Goal: Find specific page/section: Find specific page/section

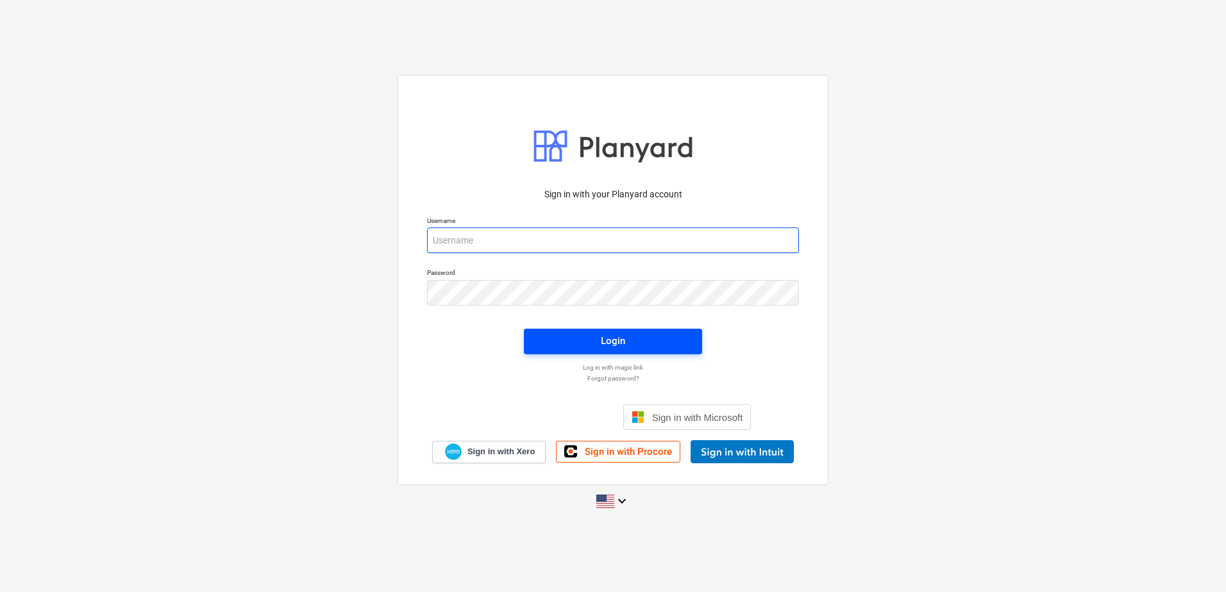
type input "[PERSON_NAME][EMAIL_ADDRESS][PERSON_NAME][DOMAIN_NAME]"
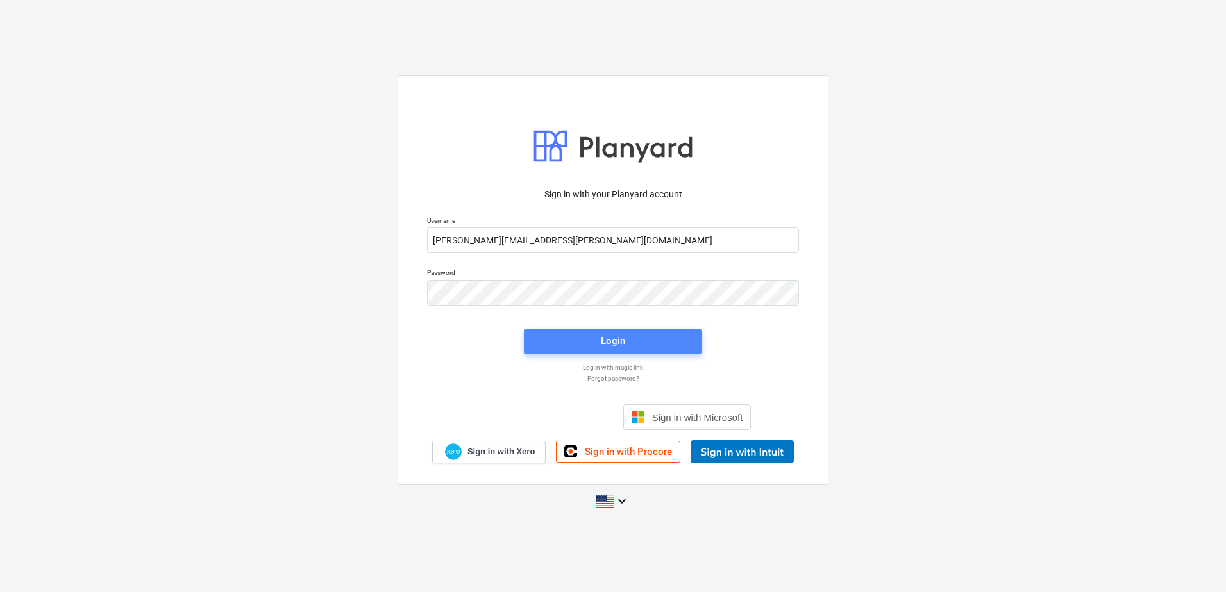
click at [665, 352] on button "Login" at bounding box center [613, 342] width 178 height 26
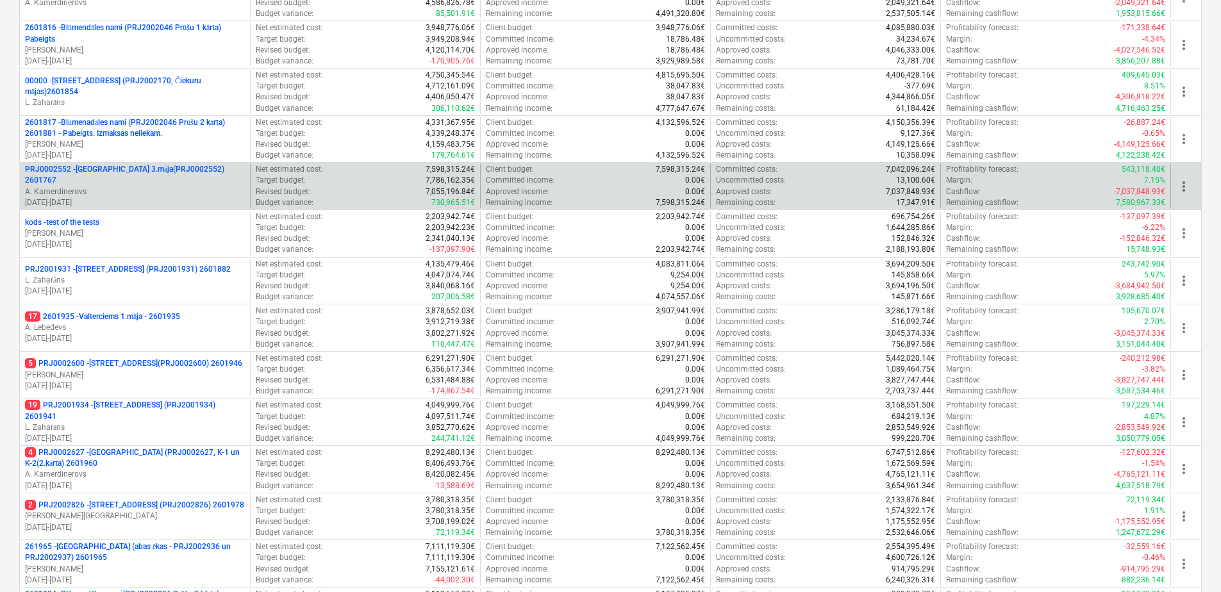
scroll to position [583, 0]
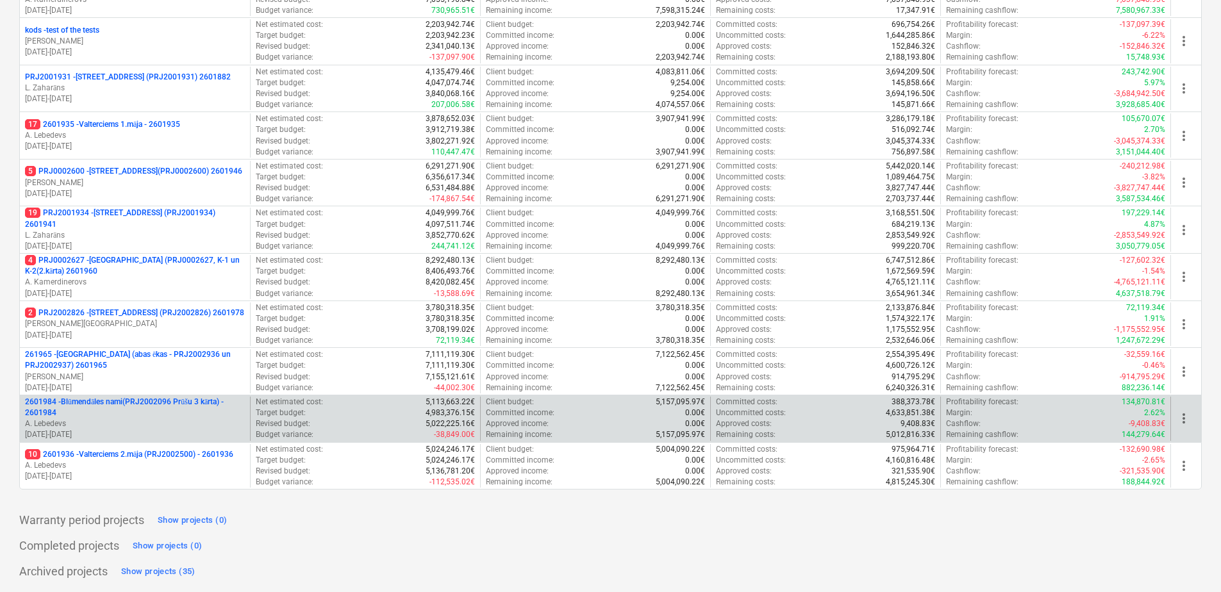
click at [142, 406] on p "2601984 - Blūmendāles nami(PRJ2002096 Prūšu 3 kārta) - 2601984" at bounding box center [135, 408] width 220 height 22
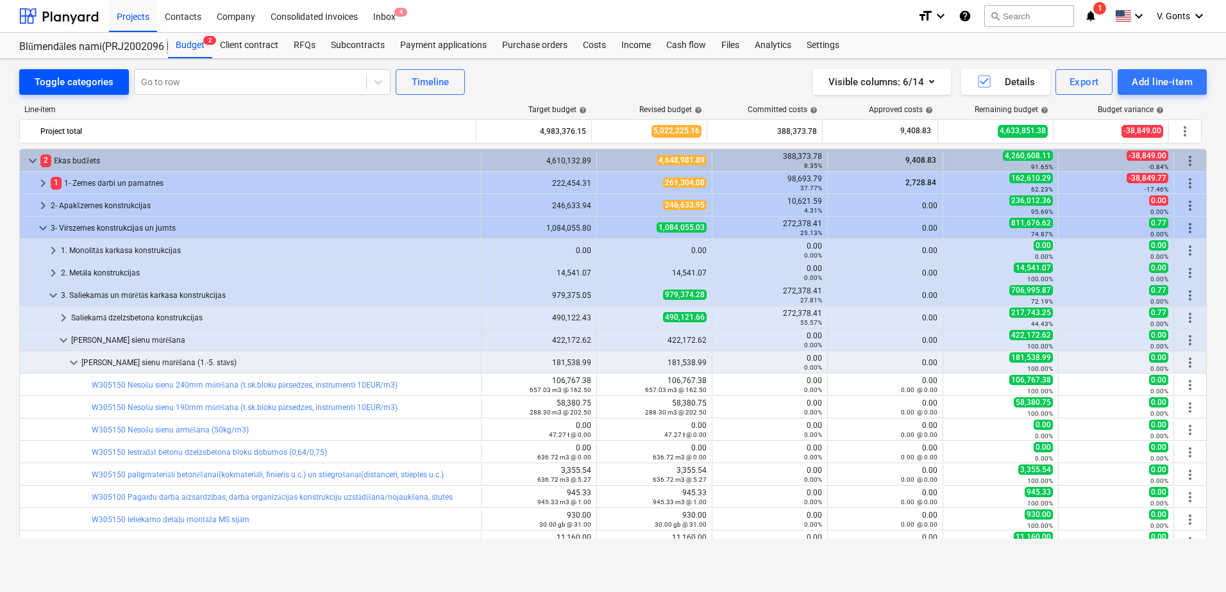
click at [55, 83] on div "Toggle categories" at bounding box center [74, 82] width 79 height 17
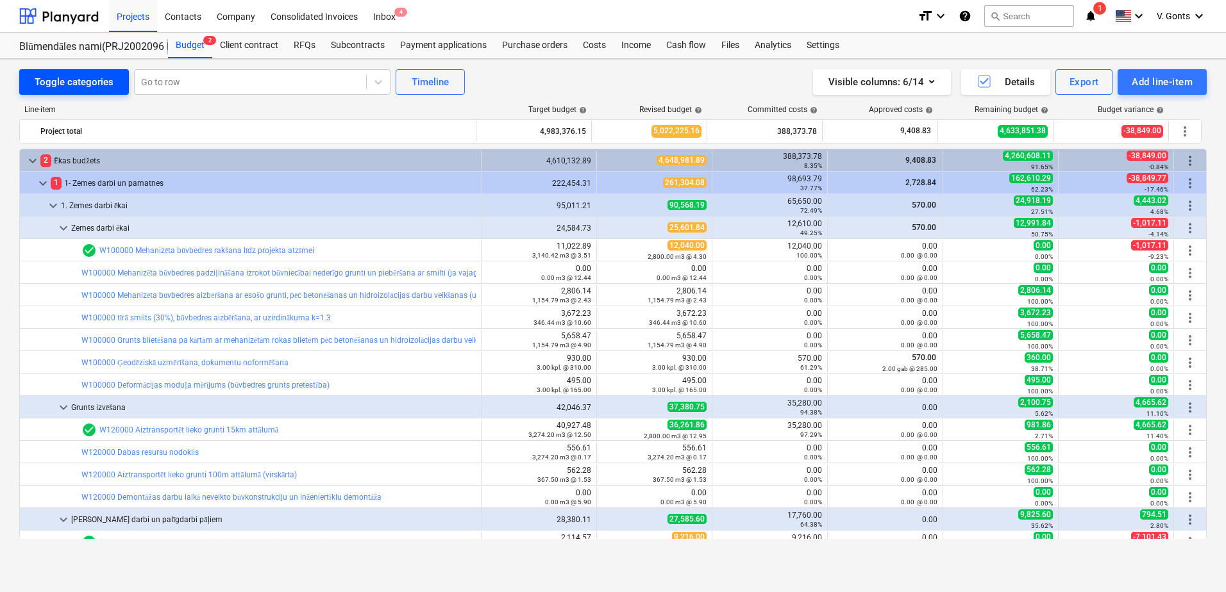
click at [55, 83] on div "Toggle categories" at bounding box center [74, 82] width 79 height 17
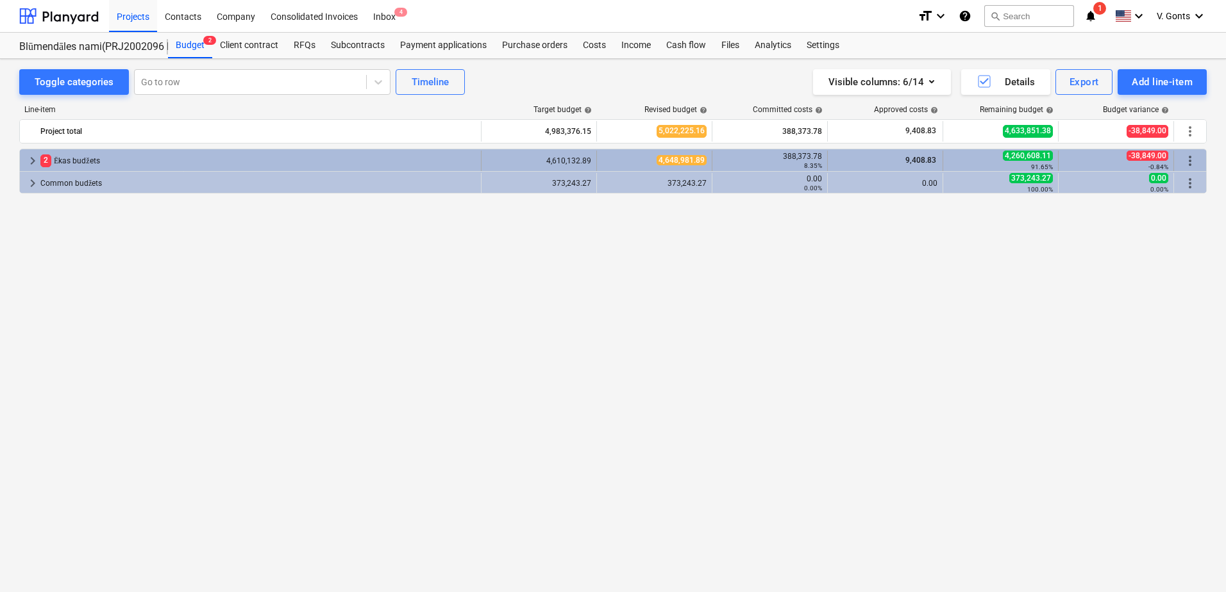
click at [46, 165] on span "2" at bounding box center [45, 160] width 11 height 12
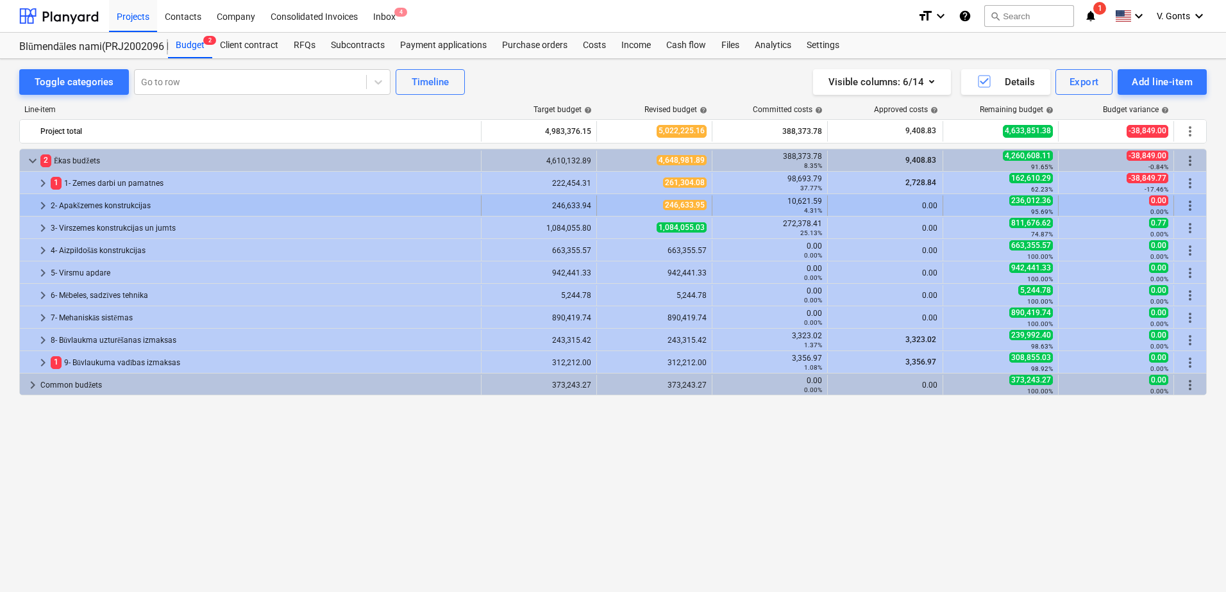
click at [82, 205] on div "2- Apakšzemes konstrukcijas" at bounding box center [263, 206] width 425 height 21
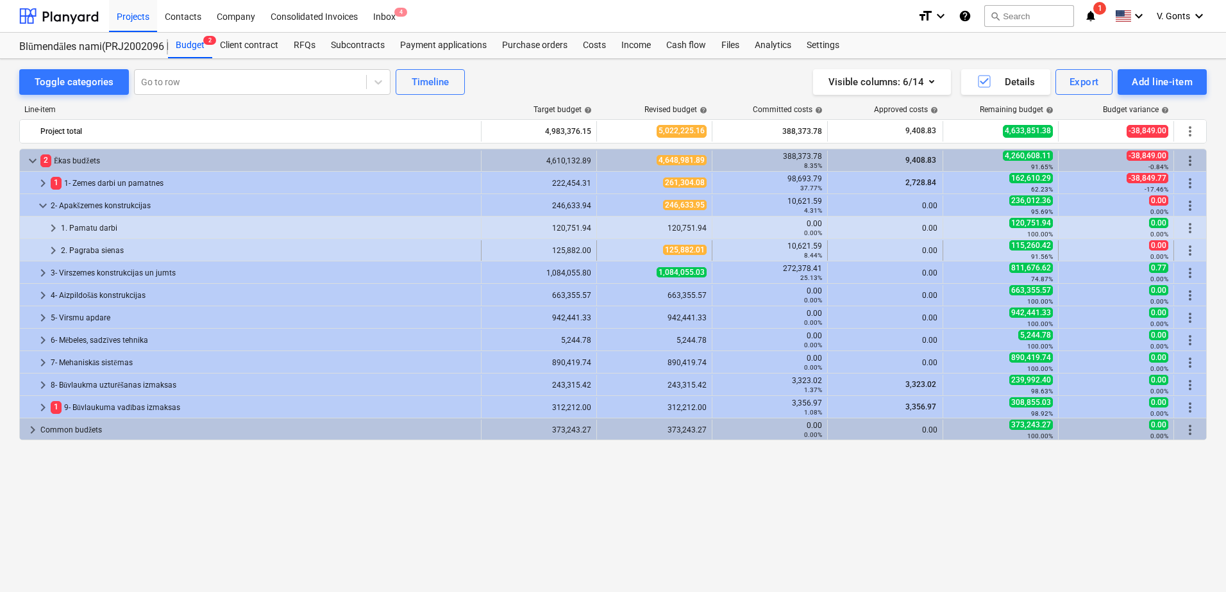
click at [74, 251] on div "2. Pagraba sienas" at bounding box center [268, 250] width 415 height 21
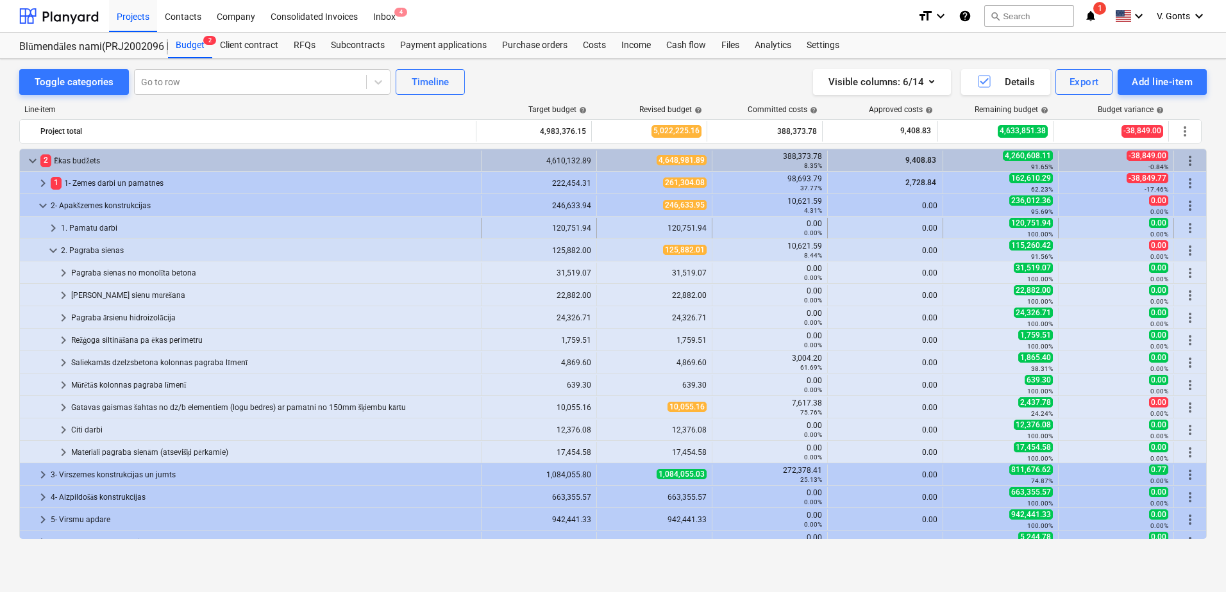
click at [56, 232] on span "keyboard_arrow_right" at bounding box center [53, 228] width 15 height 15
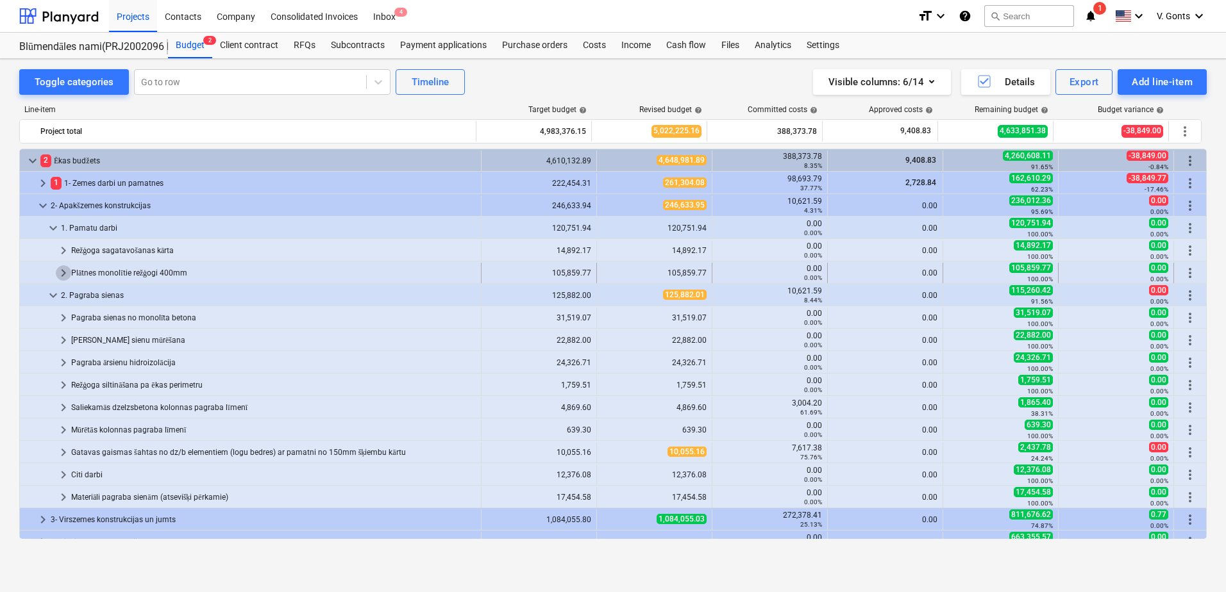
click at [58, 272] on span "keyboard_arrow_right" at bounding box center [63, 272] width 15 height 15
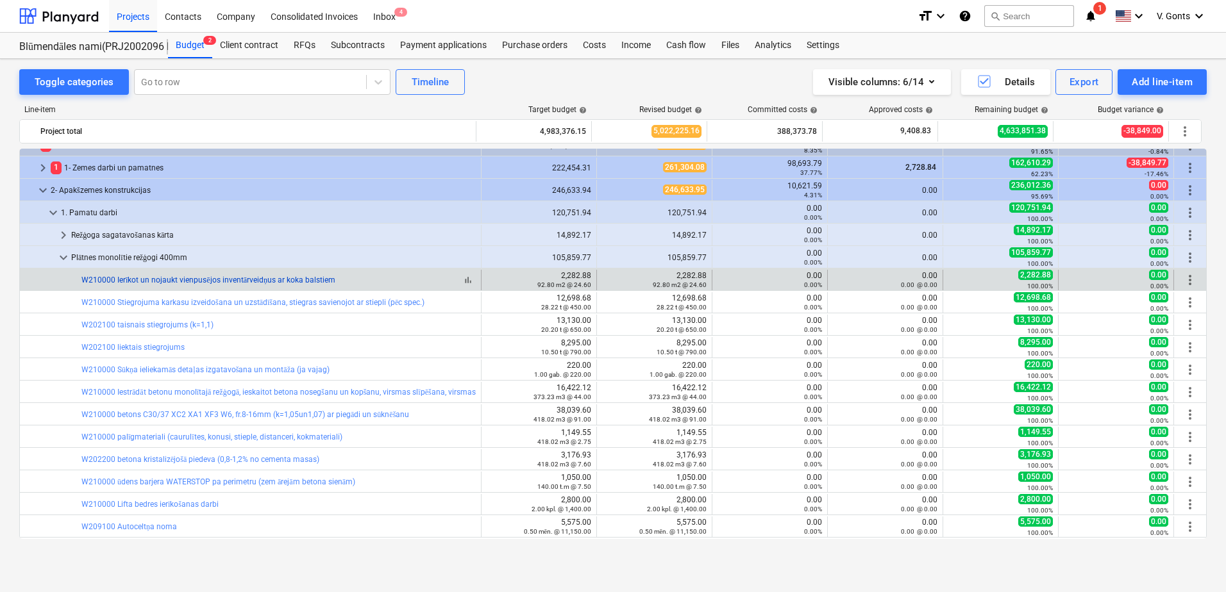
scroll to position [64, 0]
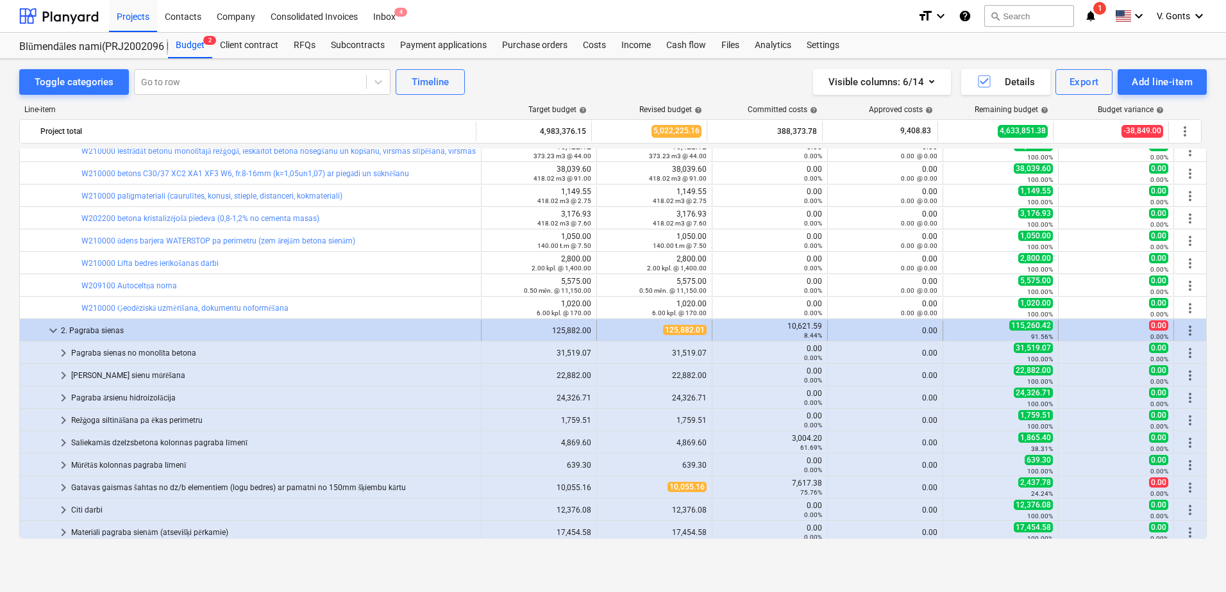
drag, startPoint x: 103, startPoint y: 322, endPoint x: 76, endPoint y: 326, distance: 27.3
click at [76, 326] on div "2. Pagraba sienas" at bounding box center [268, 331] width 415 height 21
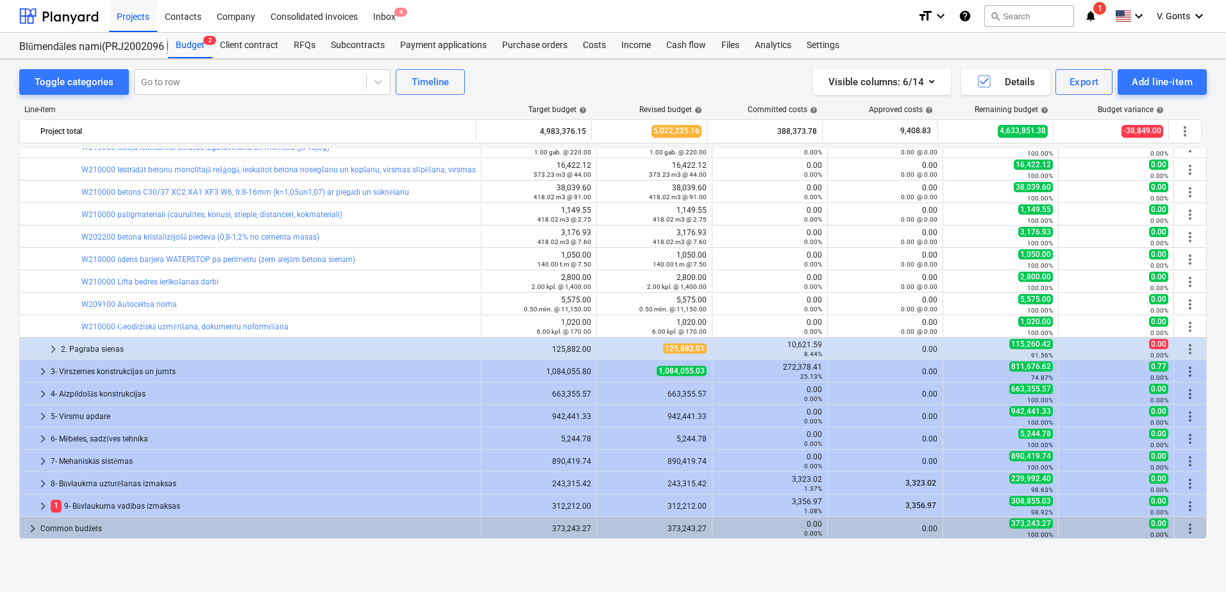
scroll to position [238, 0]
click at [76, 350] on div "2. Pagraba sienas" at bounding box center [268, 349] width 415 height 21
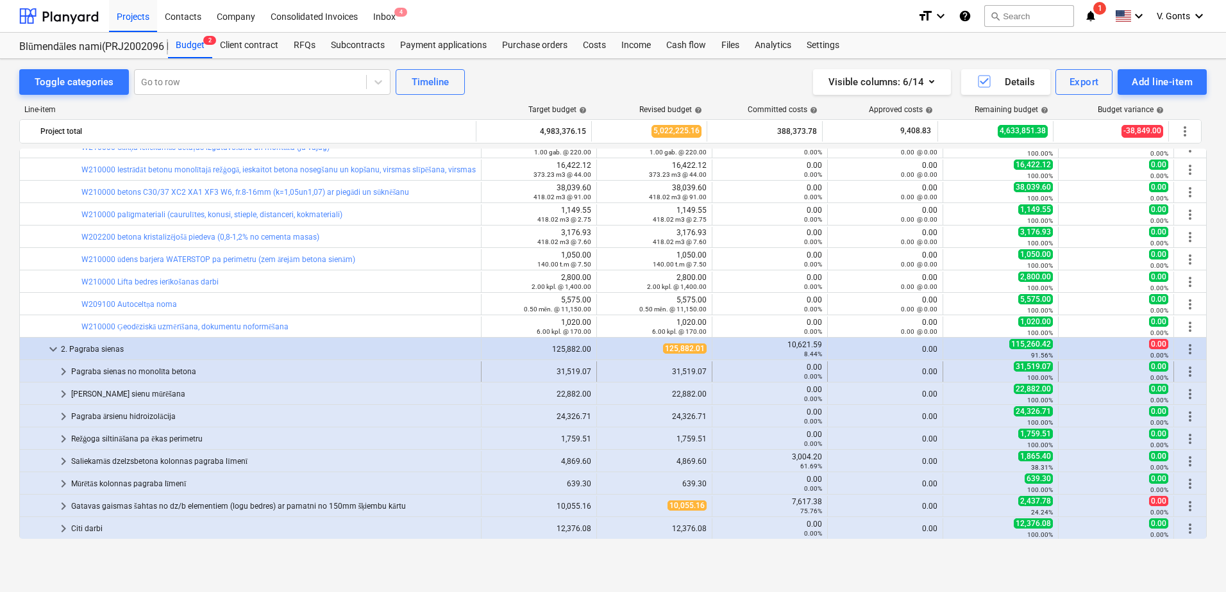
click at [154, 371] on div "Pagraba sienas no monolīta betona" at bounding box center [273, 372] width 404 height 21
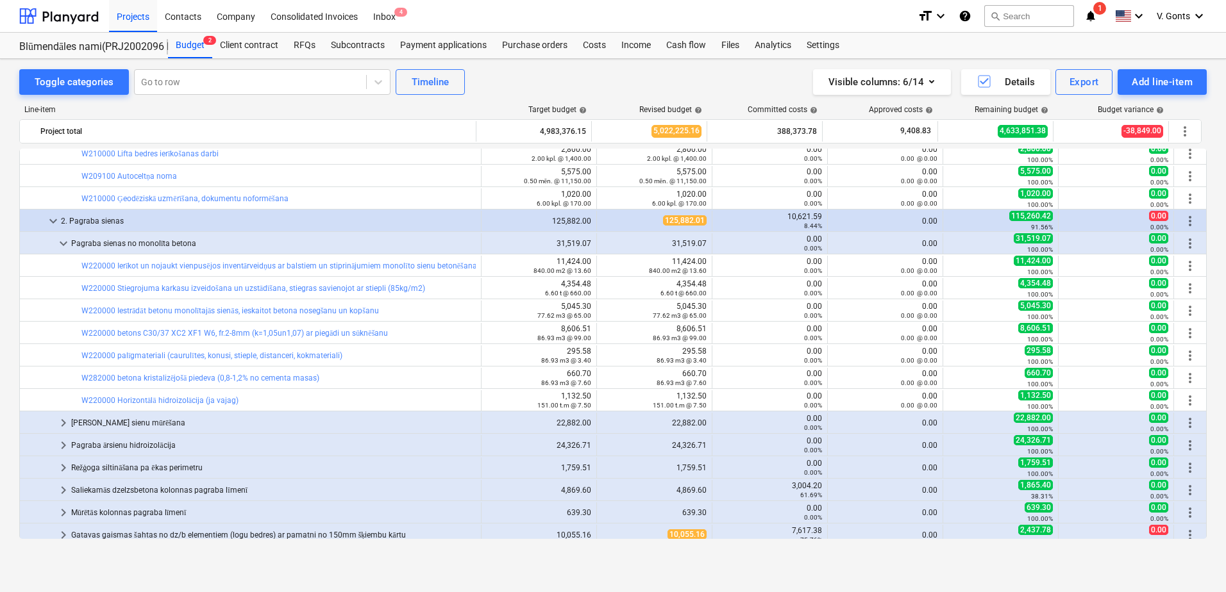
scroll to position [558, 0]
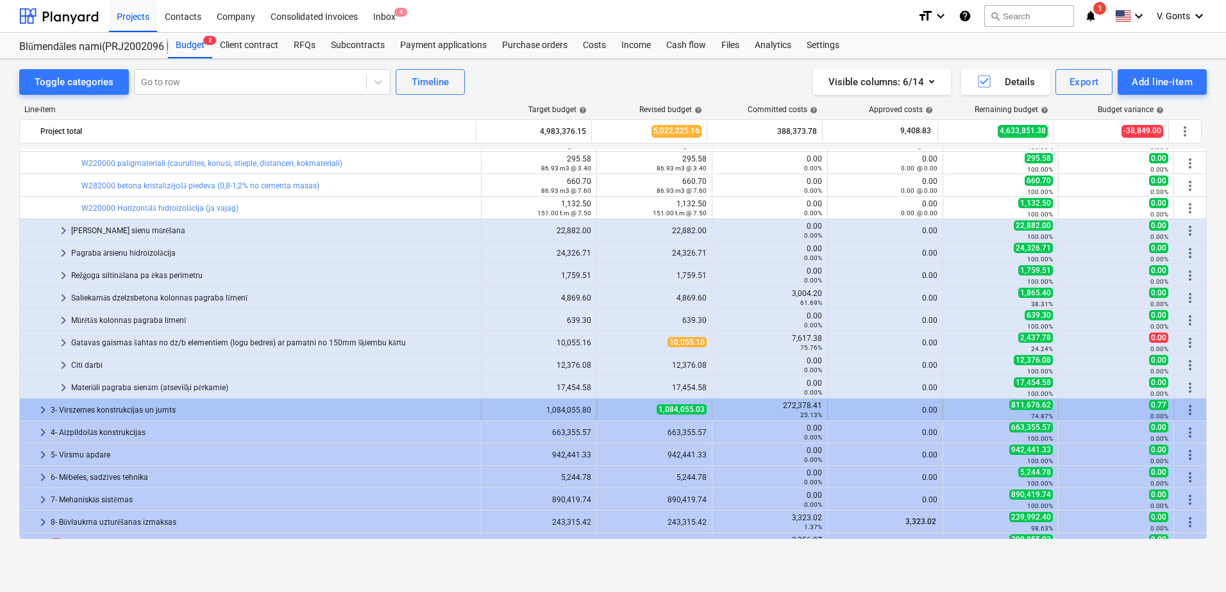
click at [93, 412] on div "3- Virszemes konstrukcijas un jumts" at bounding box center [263, 410] width 425 height 21
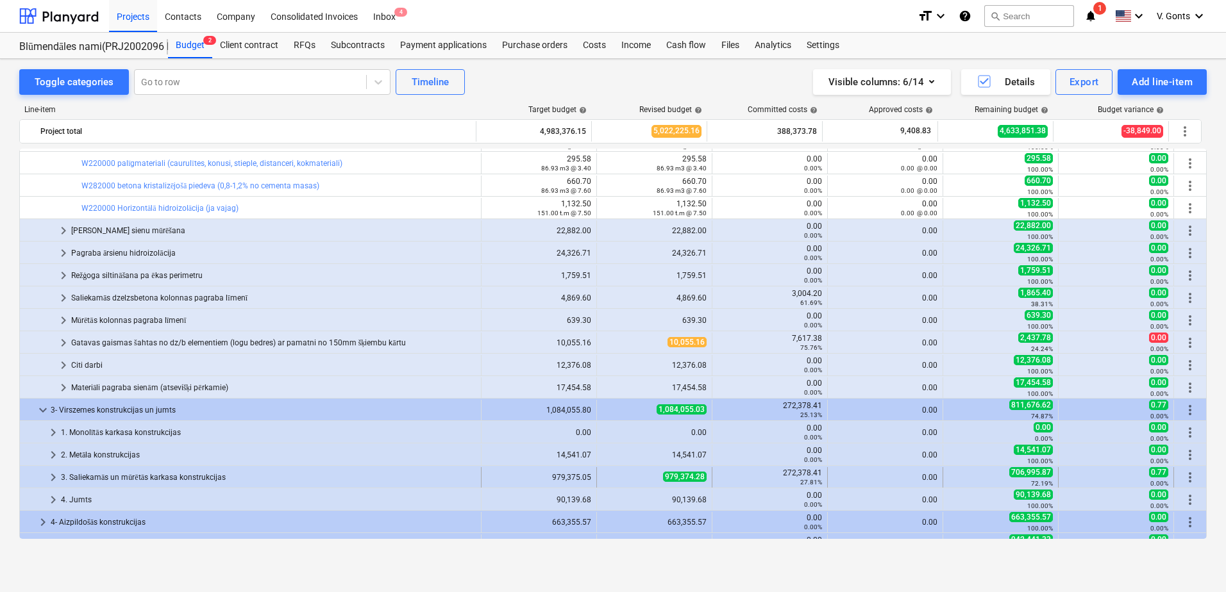
scroll to position [622, 0]
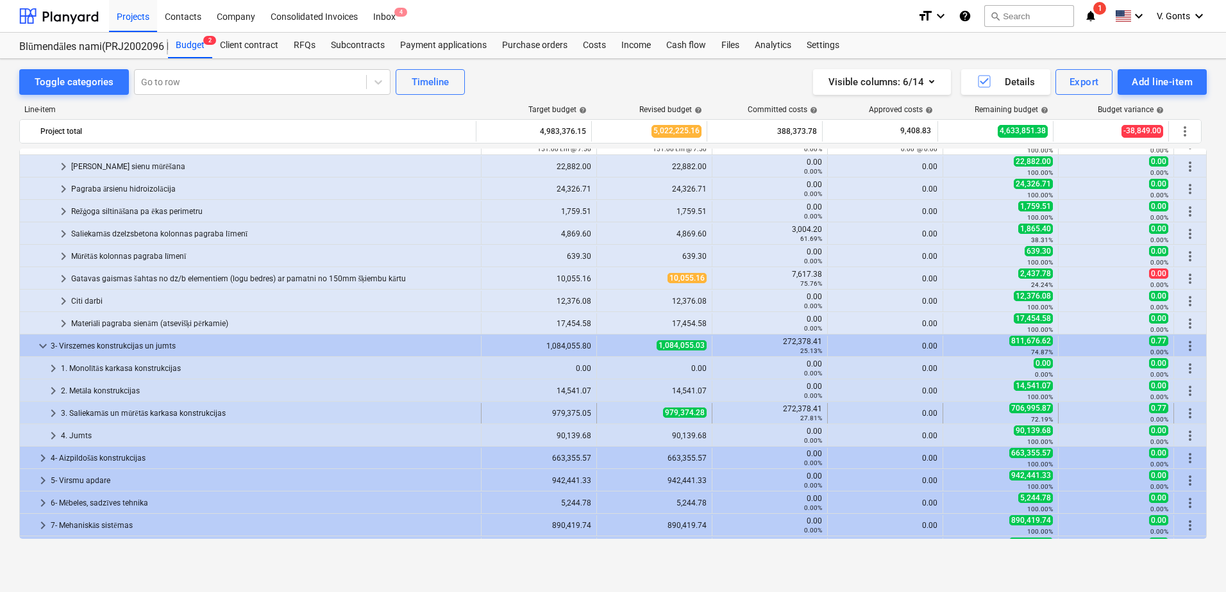
click at [92, 417] on div "3. Saliekamās un mūrētās karkasa konstrukcijas" at bounding box center [268, 413] width 415 height 21
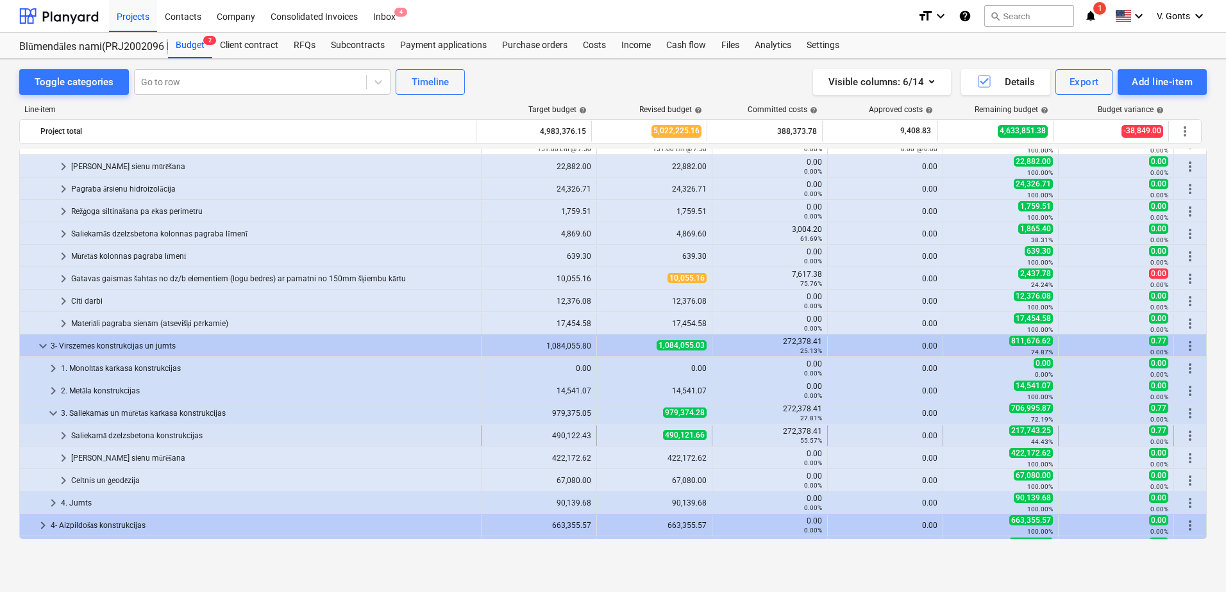
click at [92, 435] on div "Saliekamā dzelzsbetona konstrukcijas" at bounding box center [273, 436] width 404 height 21
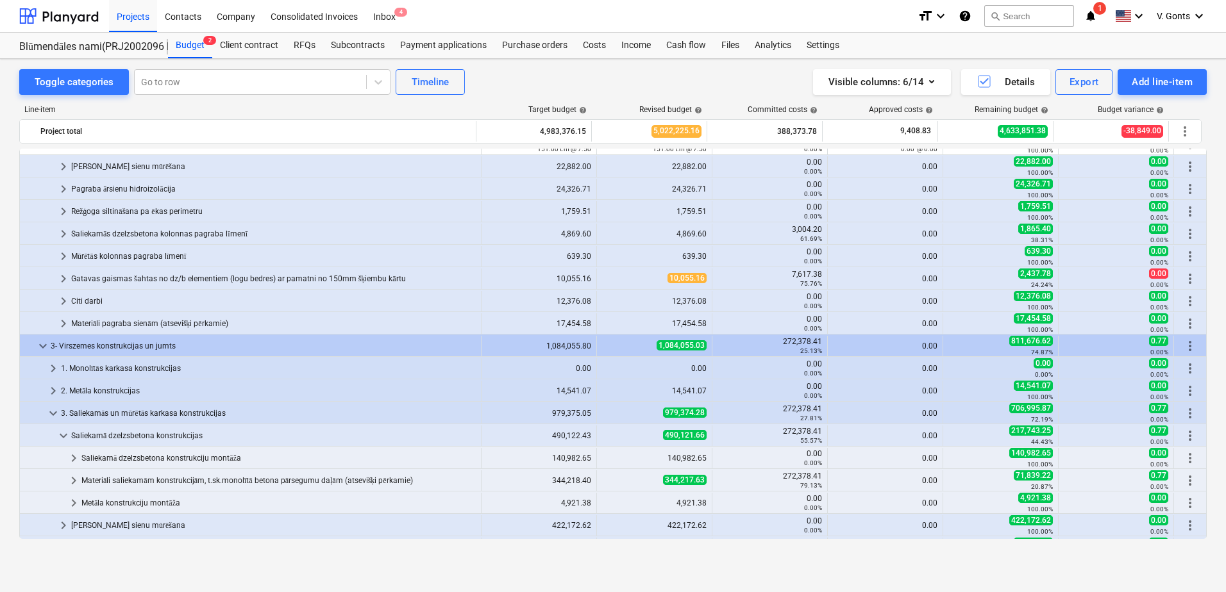
scroll to position [815, 0]
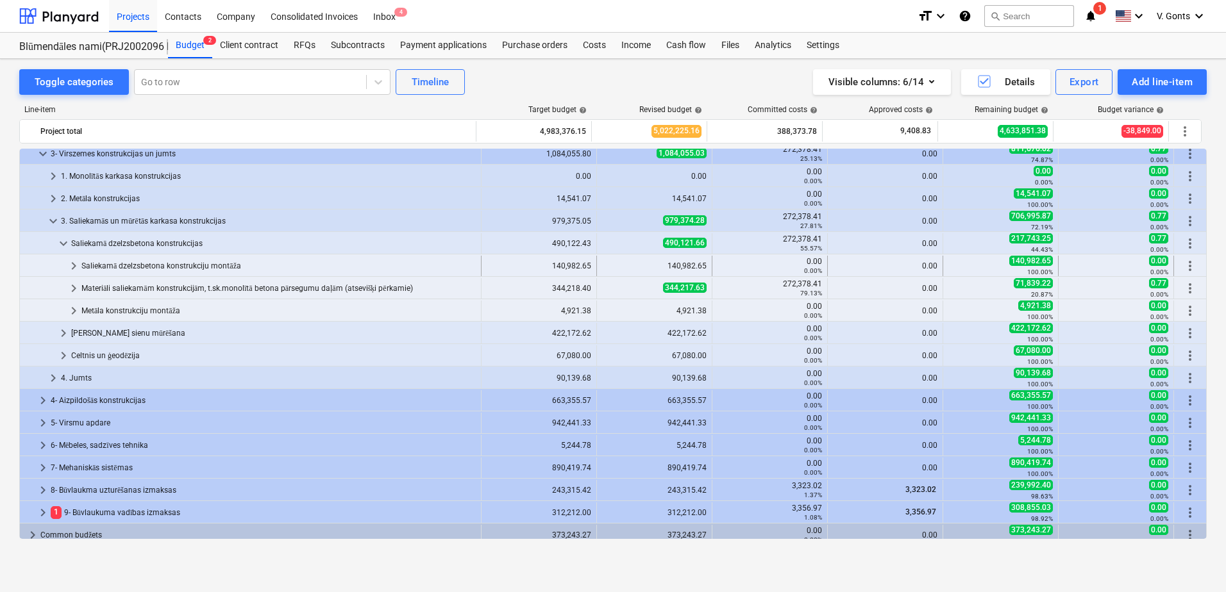
click at [208, 264] on div "Saliekamā dzelzsbetona konstrukciju montāža" at bounding box center [278, 266] width 394 height 21
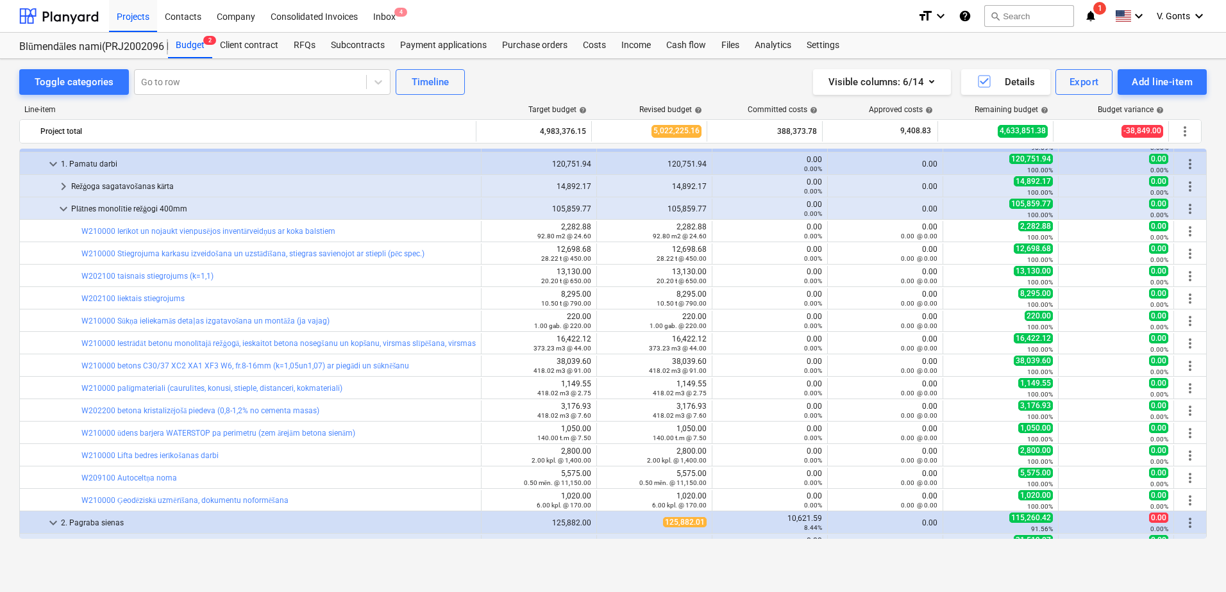
scroll to position [385, 0]
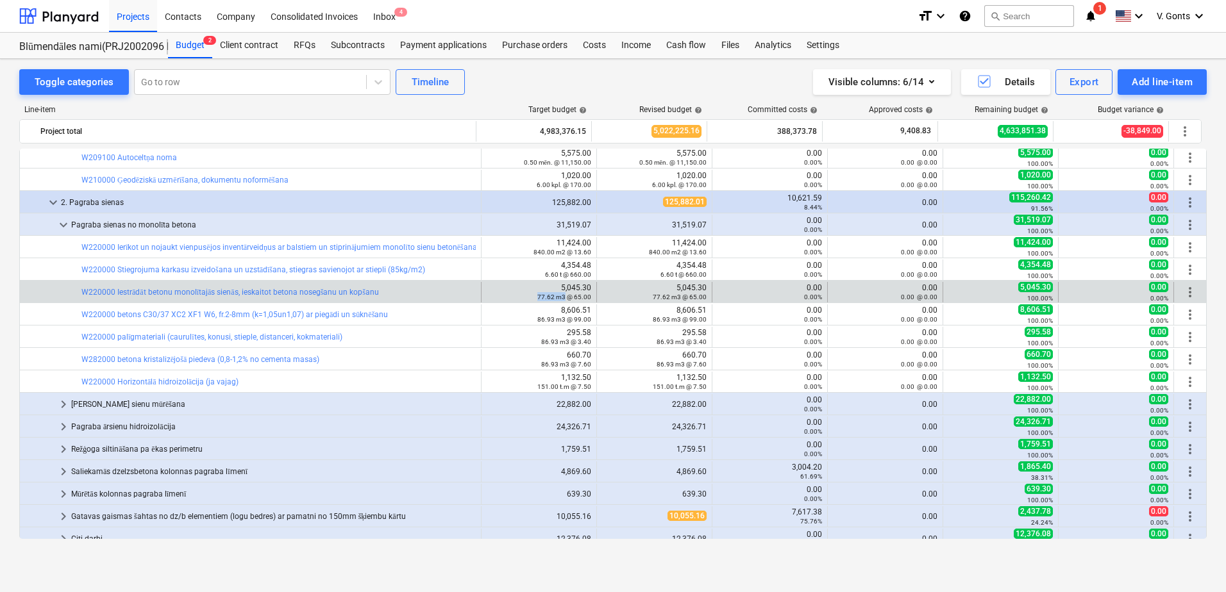
drag, startPoint x: 535, startPoint y: 299, endPoint x: 561, endPoint y: 299, distance: 26.3
click at [561, 299] on small "77.62 m3 @ 65.00" at bounding box center [564, 297] width 54 height 7
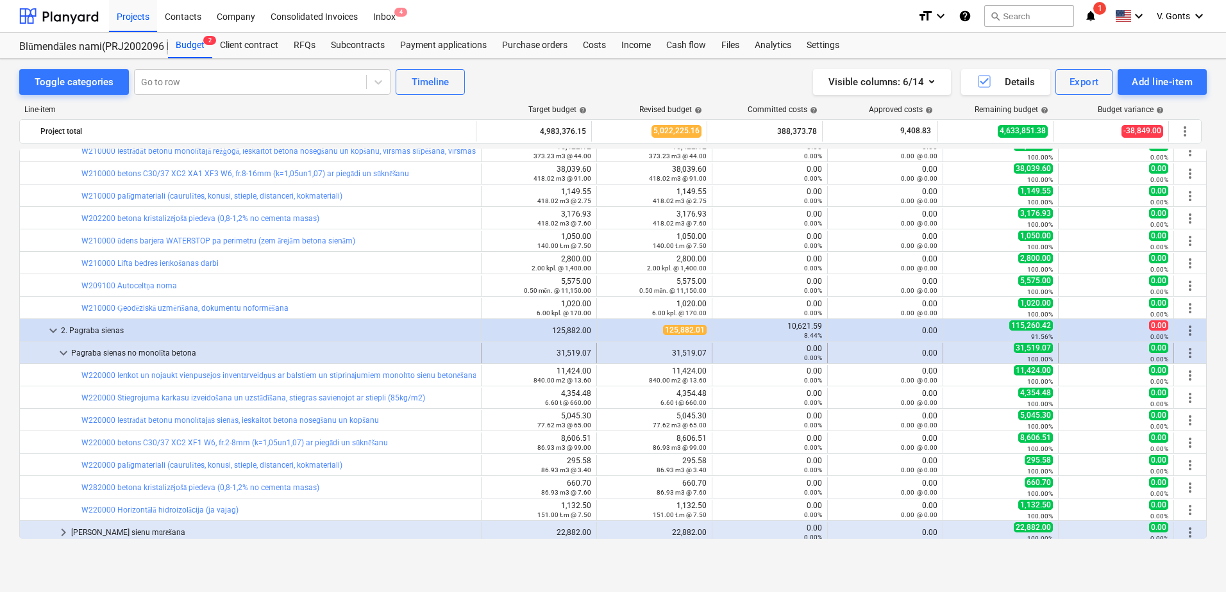
scroll to position [321, 0]
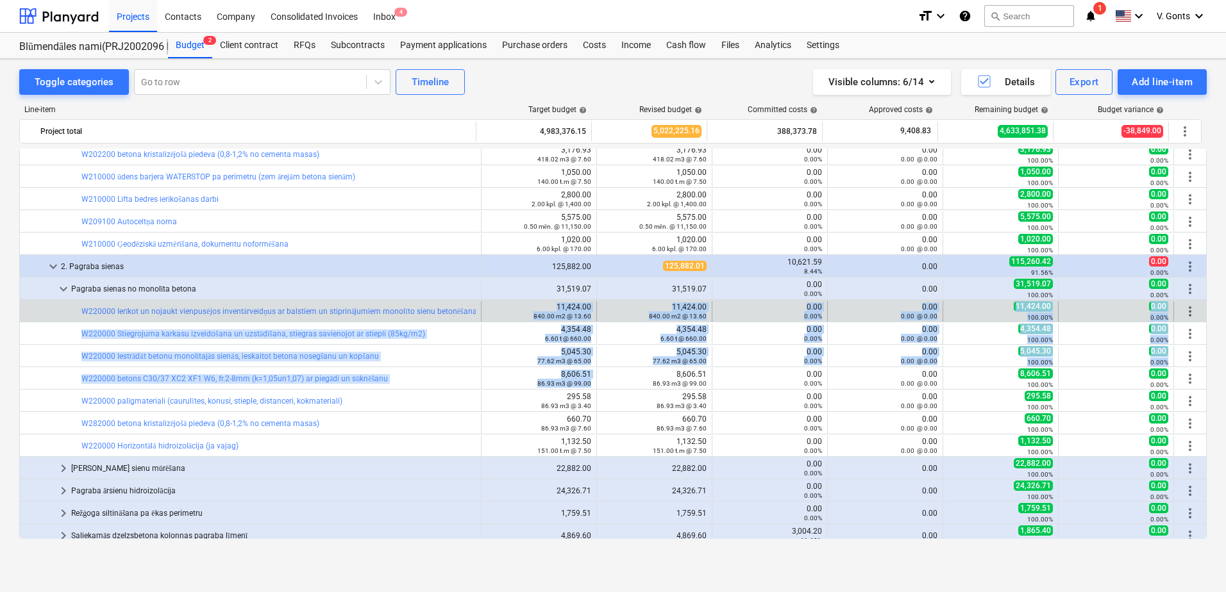
drag, startPoint x: 587, startPoint y: 385, endPoint x: 526, endPoint y: 306, distance: 99.6
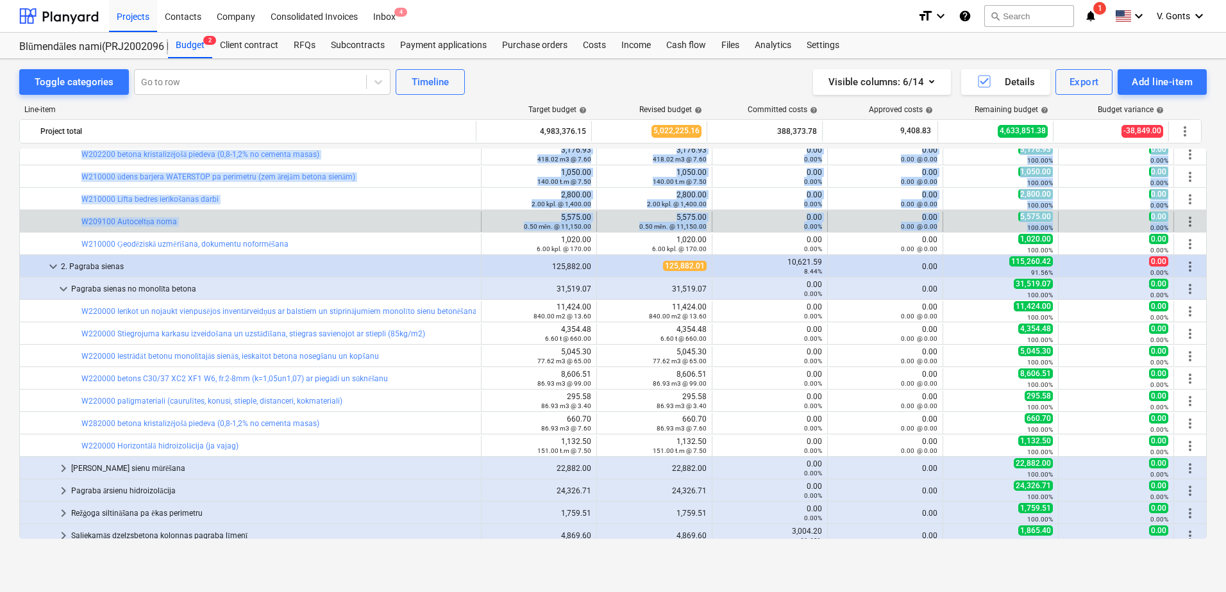
drag, startPoint x: 1206, startPoint y: 265, endPoint x: 1200, endPoint y: 225, distance: 40.3
click at [1200, 225] on div "Toggle categories Go to row Timeline Visible columns : 6/14 Details Export Add …" at bounding box center [613, 312] width 1226 height 506
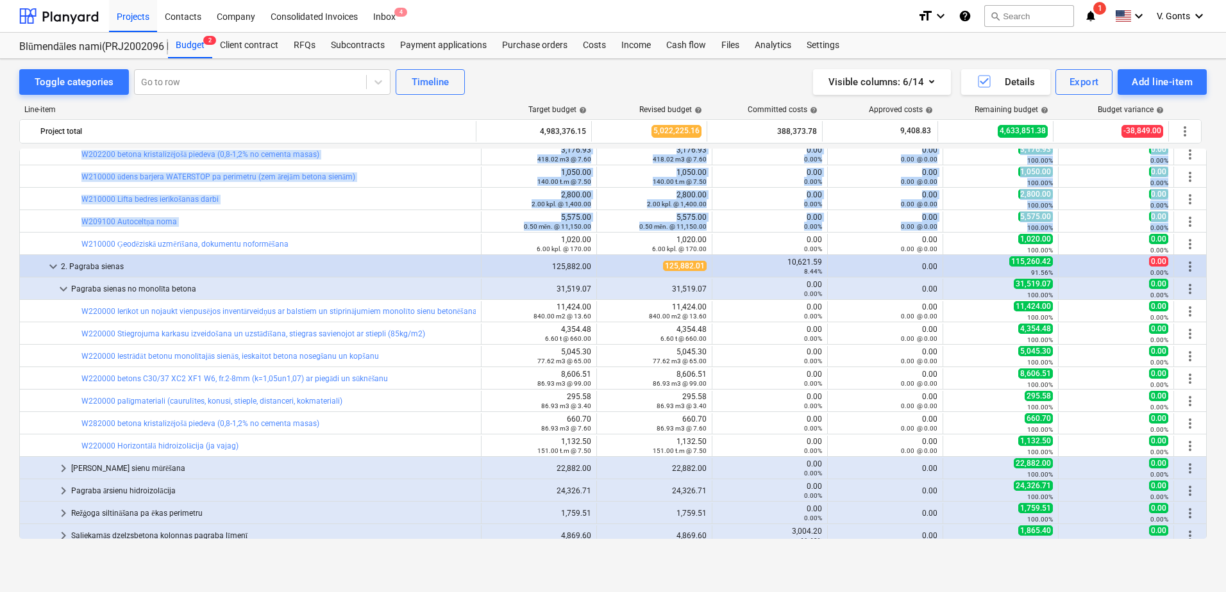
drag, startPoint x: 1200, startPoint y: 225, endPoint x: 1217, endPoint y: 292, distance: 68.7
click at [1217, 292] on div "Toggle categories Go to row Timeline Visible columns : 6/14 Details Export Add …" at bounding box center [613, 312] width 1226 height 506
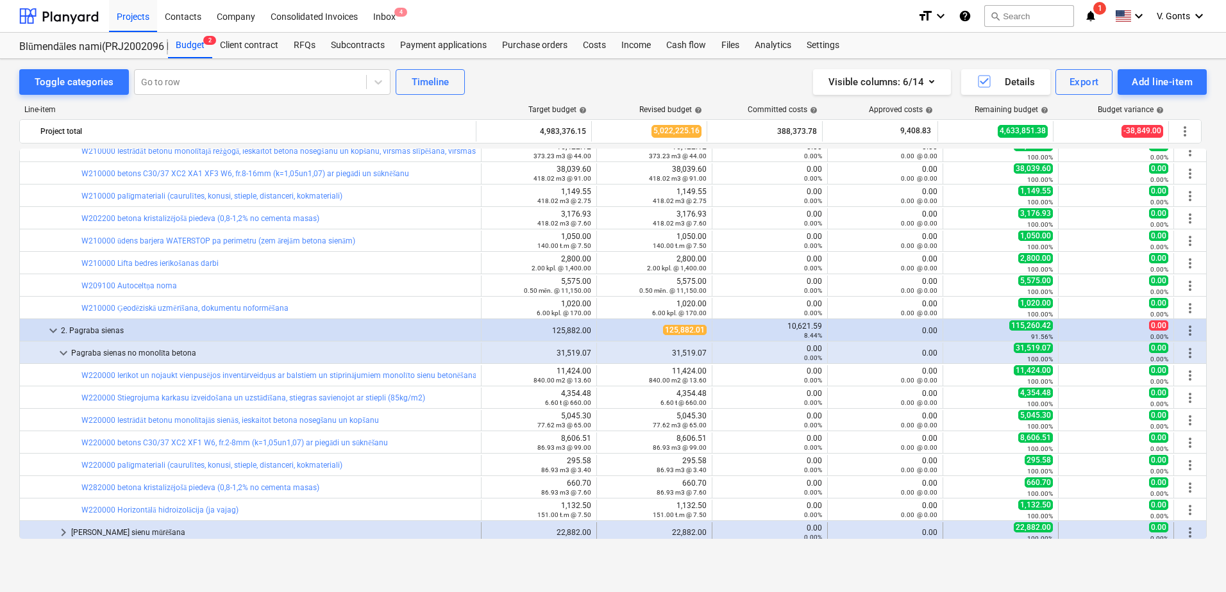
scroll to position [449, 0]
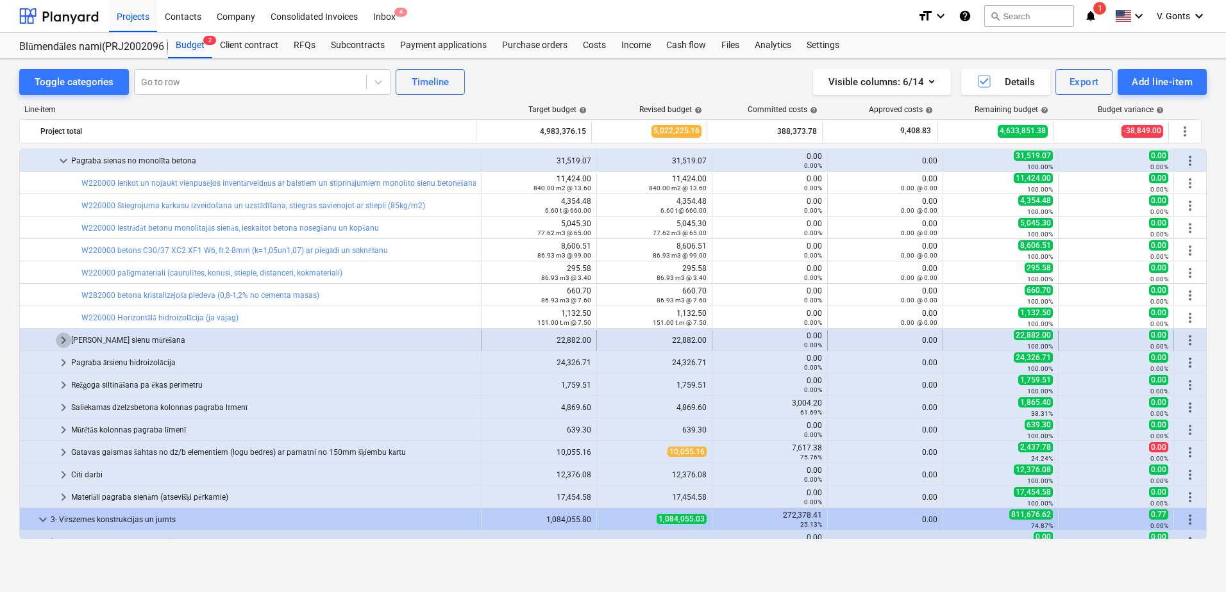
click at [65, 342] on span "keyboard_arrow_right" at bounding box center [63, 340] width 15 height 15
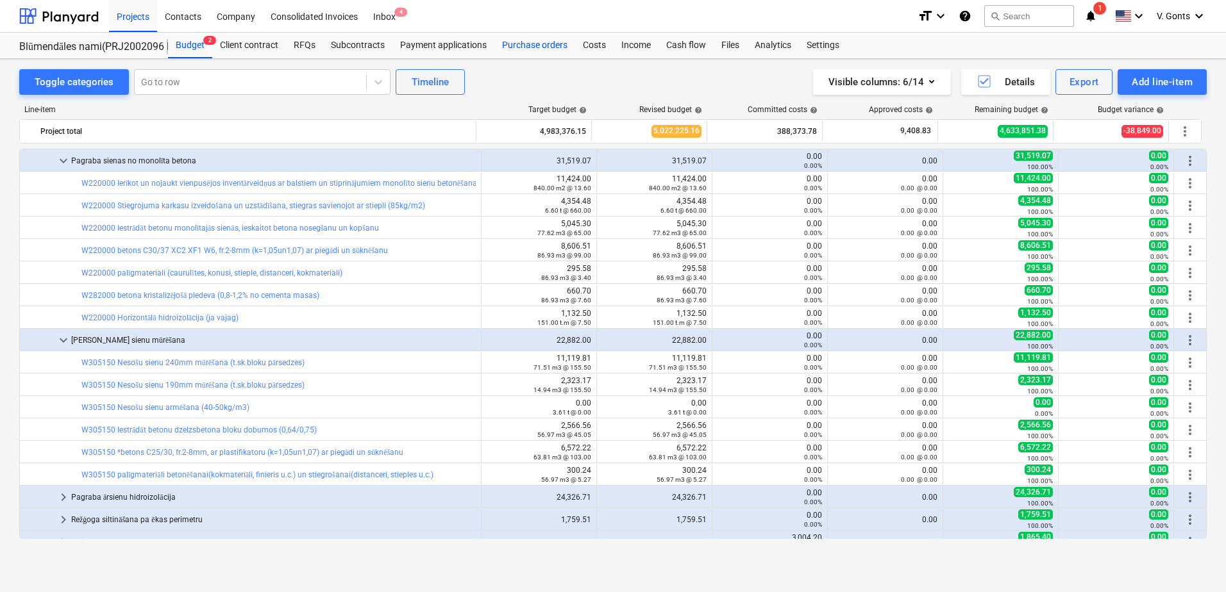
scroll to position [0, 0]
